Goal: Task Accomplishment & Management: Use online tool/utility

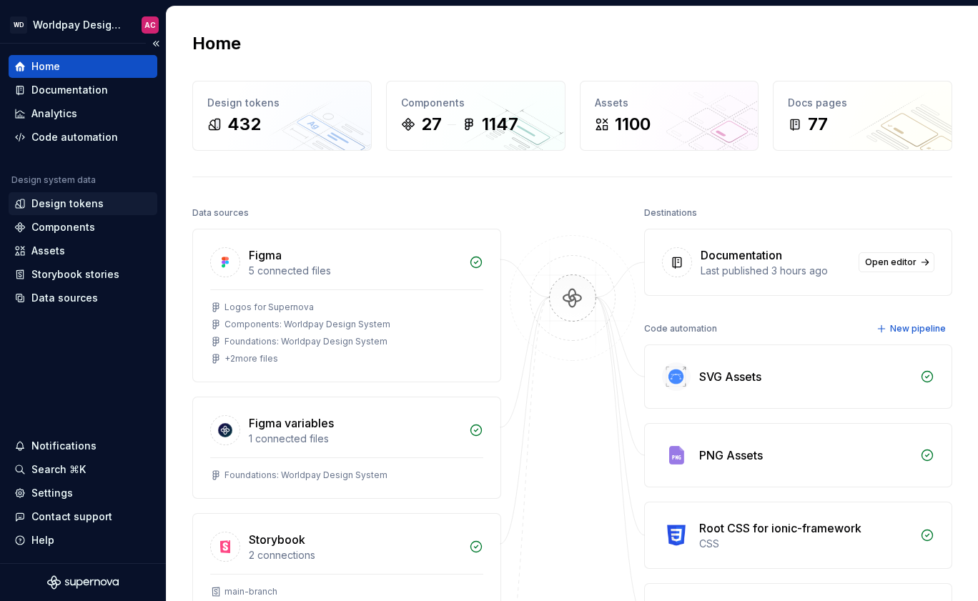
click at [78, 203] on div "Design tokens" at bounding box center [67, 204] width 72 height 14
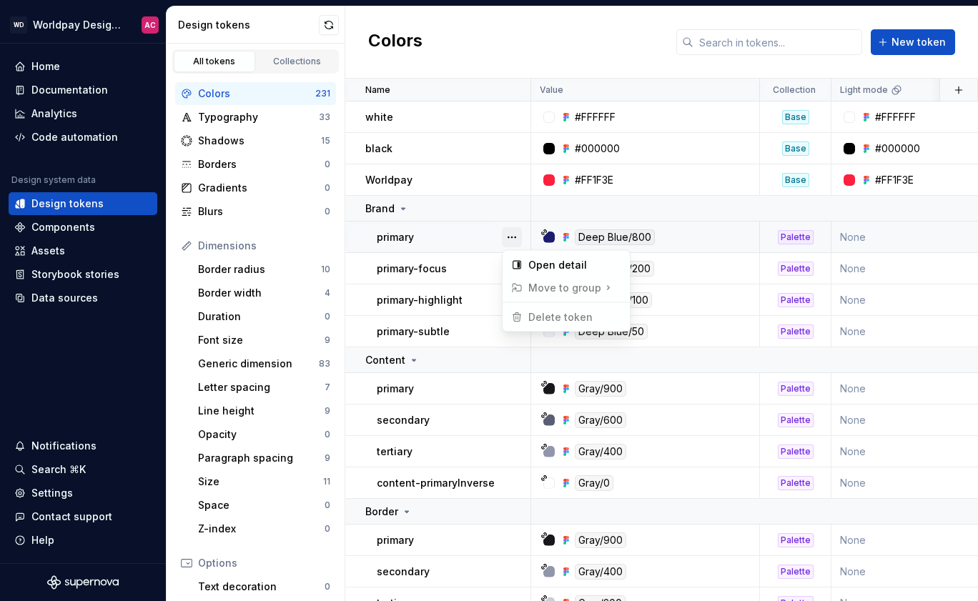
click at [514, 241] on button "button" at bounding box center [512, 237] width 20 height 20
click at [553, 238] on div at bounding box center [548, 237] width 11 height 11
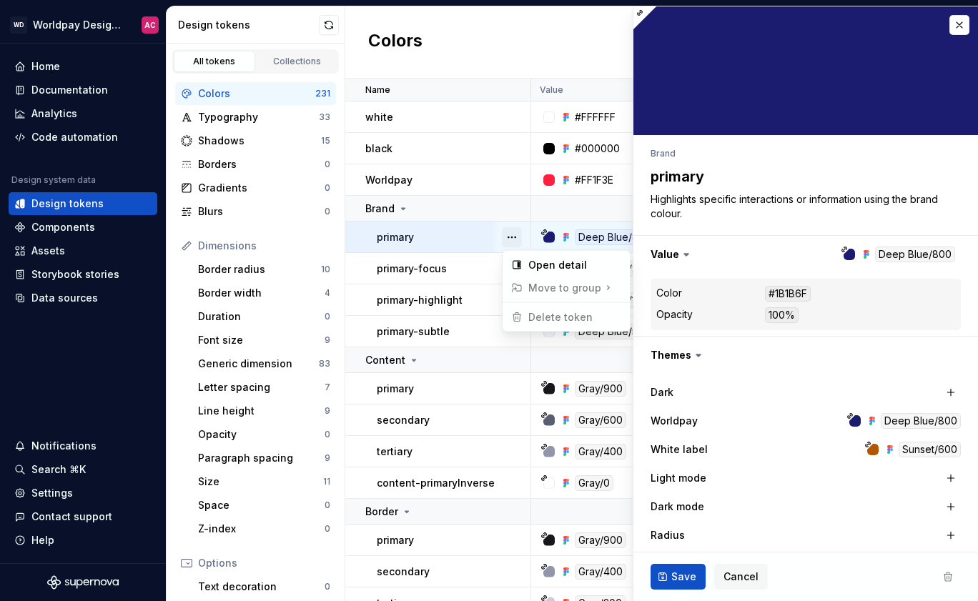
click at [515, 239] on button "button" at bounding box center [512, 237] width 20 height 20
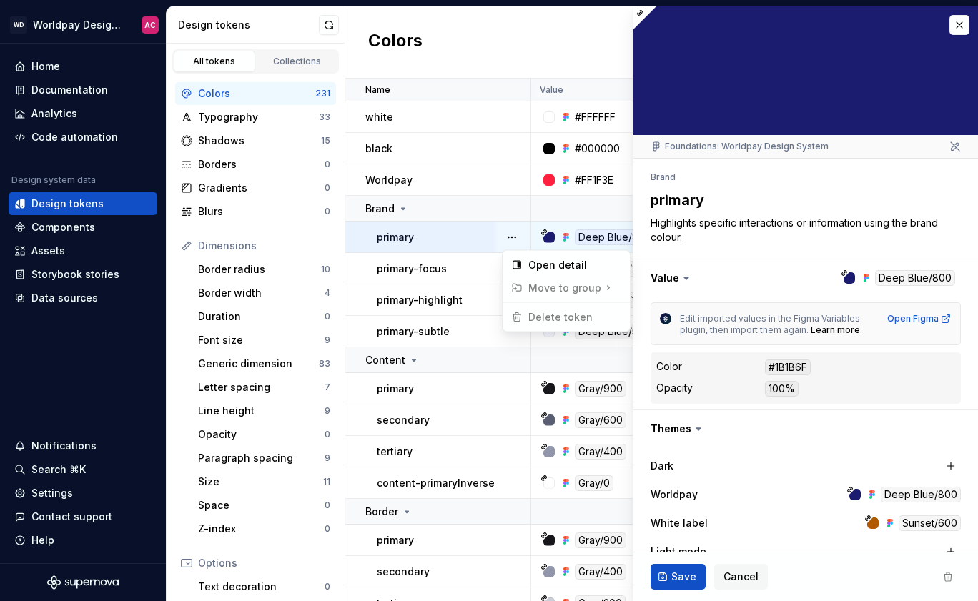
click at [783, 368] on html "WD Worldpay Design System AC Home Documentation Analytics Code automation Desig…" at bounding box center [489, 300] width 978 height 601
click at [953, 29] on button "button" at bounding box center [959, 25] width 20 height 20
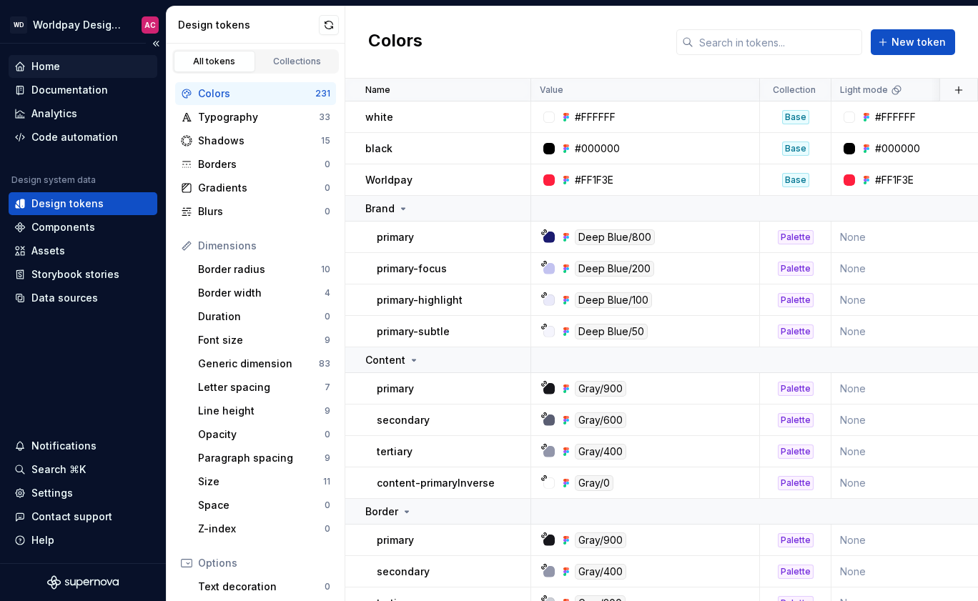
click at [59, 68] on div "Home" at bounding box center [45, 66] width 29 height 14
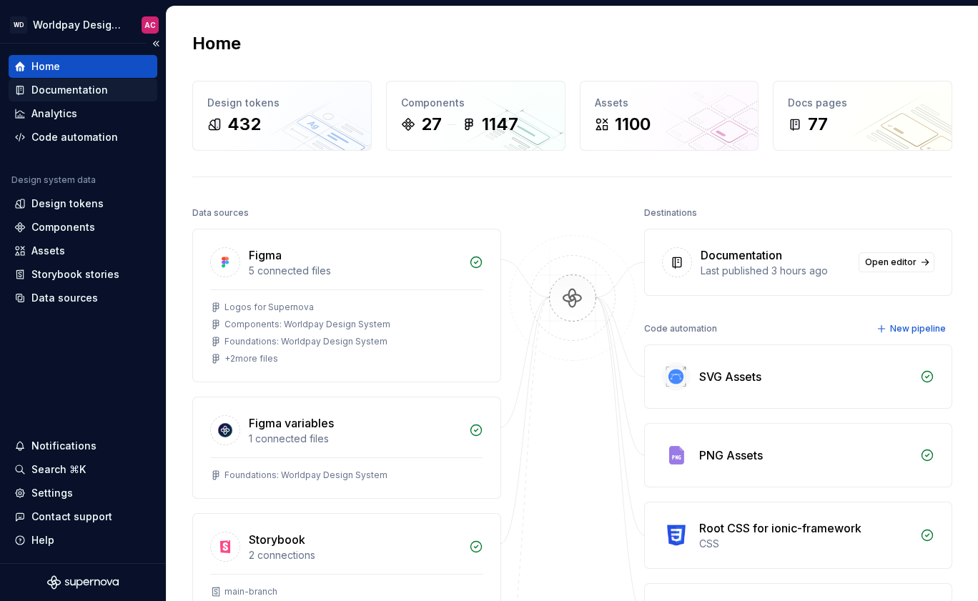
click at [74, 87] on div "Documentation" at bounding box center [69, 90] width 76 height 14
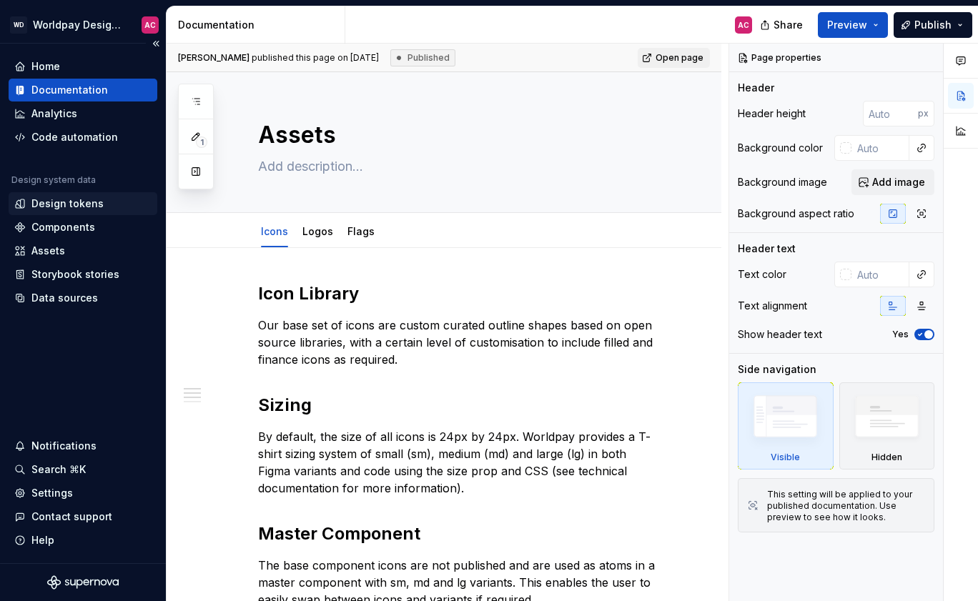
click at [56, 204] on div "Design tokens" at bounding box center [67, 204] width 72 height 14
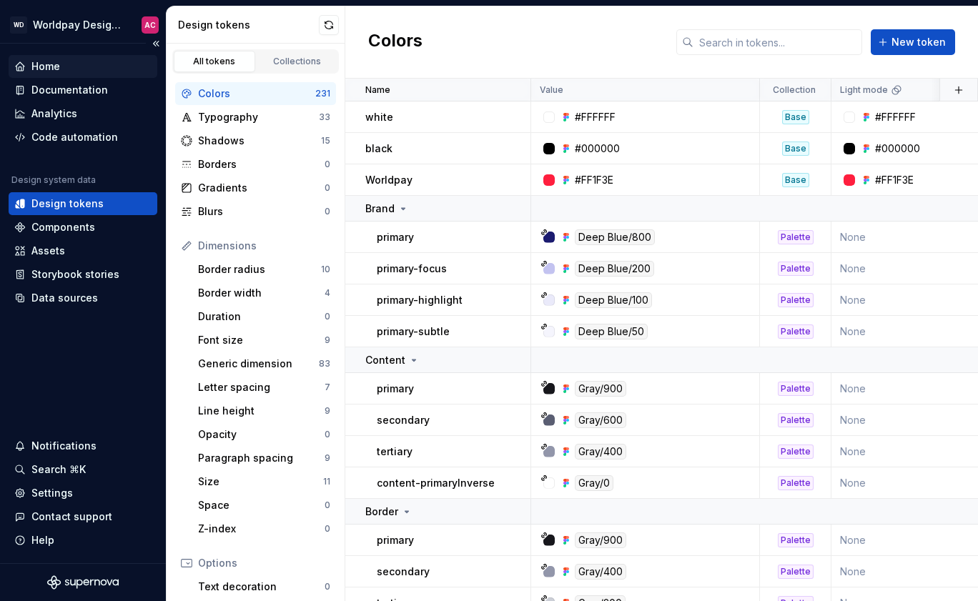
click at [45, 70] on div "Home" at bounding box center [45, 66] width 29 height 14
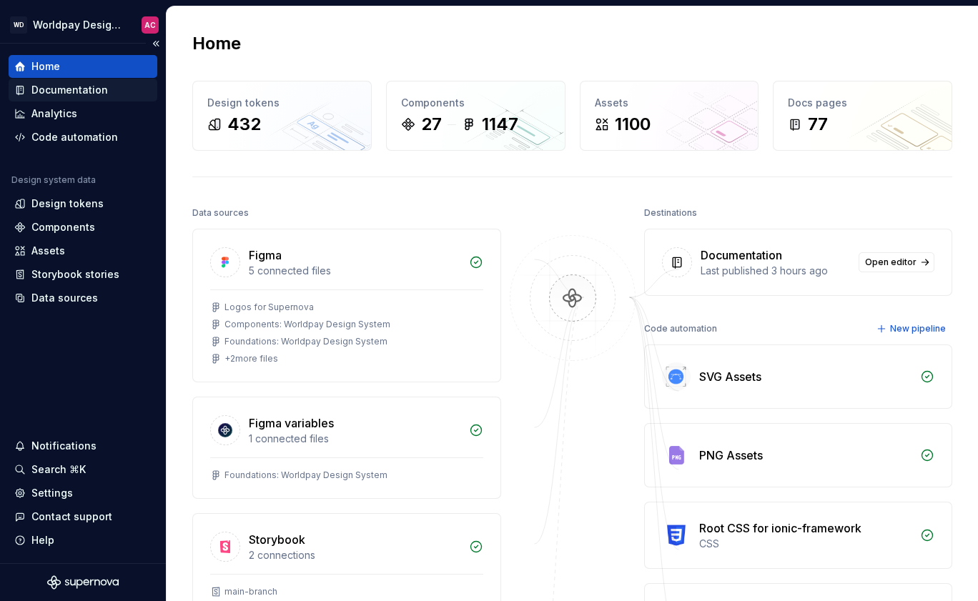
click at [94, 99] on div "Documentation" at bounding box center [83, 90] width 149 height 23
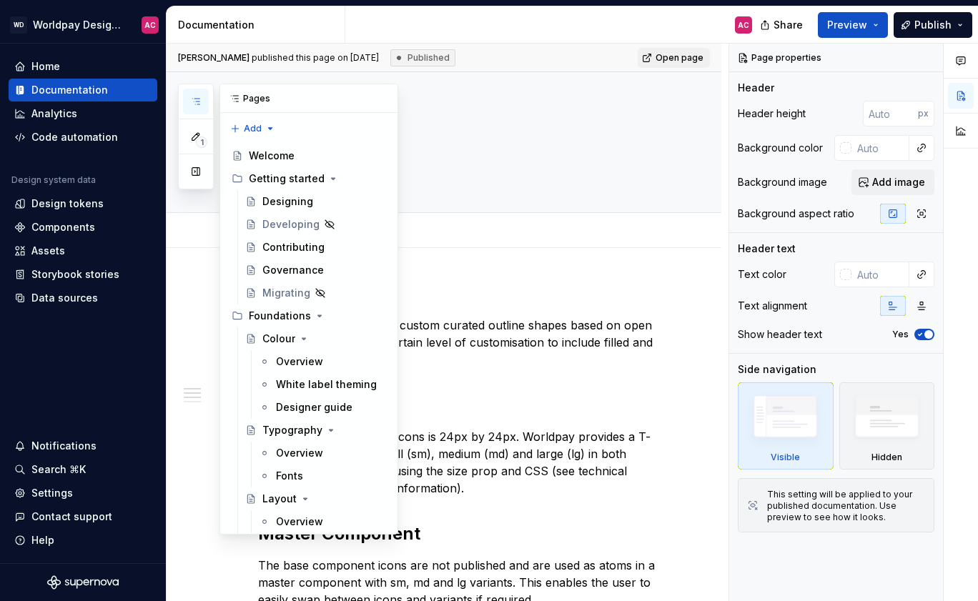
click at [193, 97] on icon "button" at bounding box center [195, 101] width 11 height 11
type textarea "*"
click at [861, 24] on span "Preview" at bounding box center [847, 25] width 40 height 14
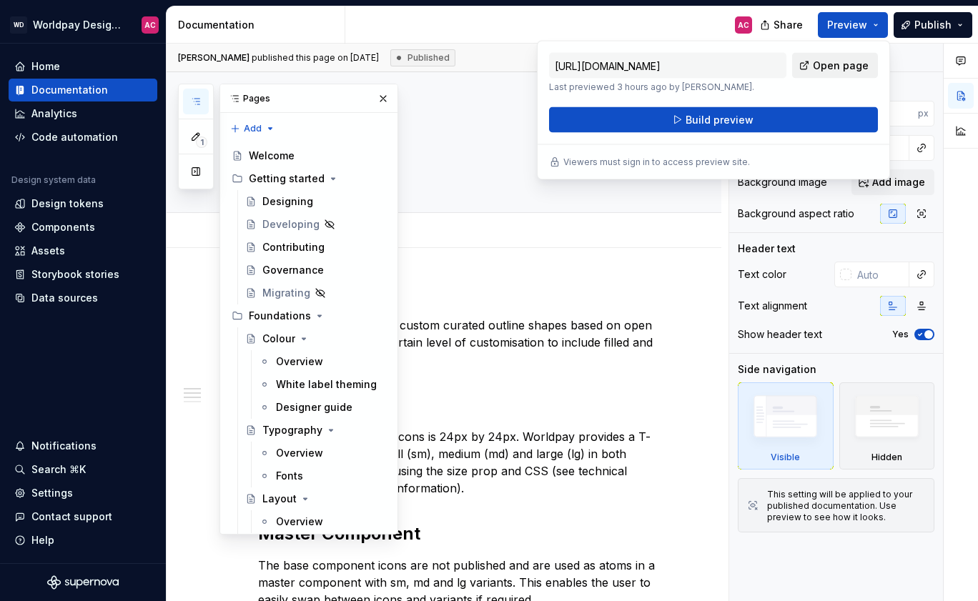
click at [833, 65] on span "Open page" at bounding box center [841, 66] width 56 height 14
